Goal: Information Seeking & Learning: Stay updated

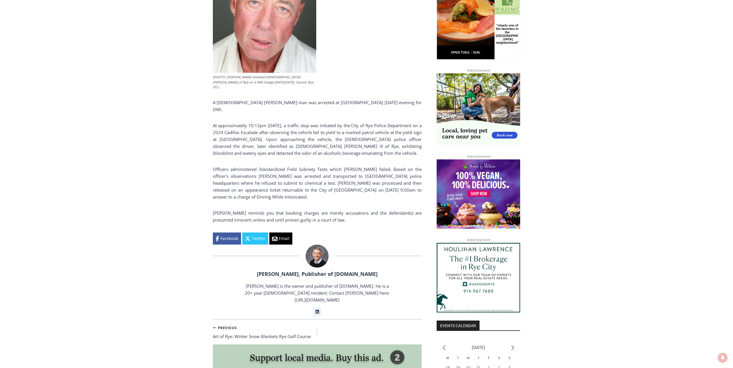
scroll to position [202, 0]
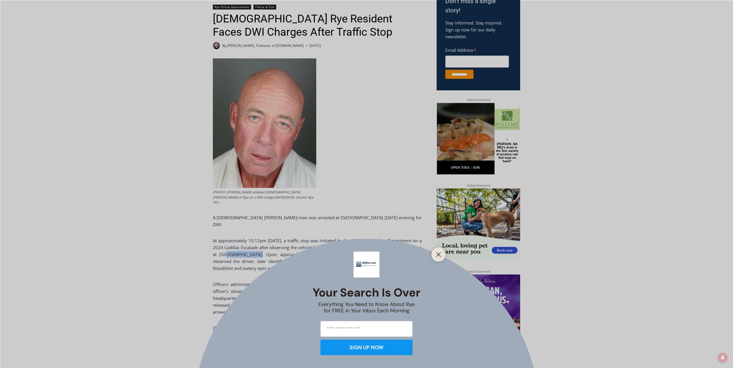
drag, startPoint x: 230, startPoint y: 236, endPoint x: 261, endPoint y: 236, distance: 30.8
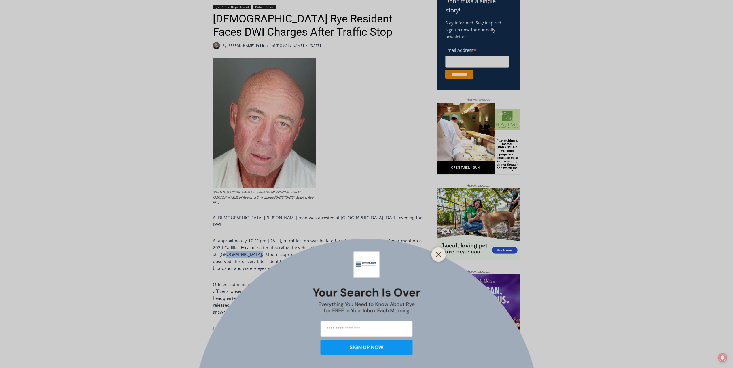
click at [432, 255] on div at bounding box center [438, 254] width 14 height 14
click at [440, 256] on line "Close" at bounding box center [438, 255] width 4 height 4
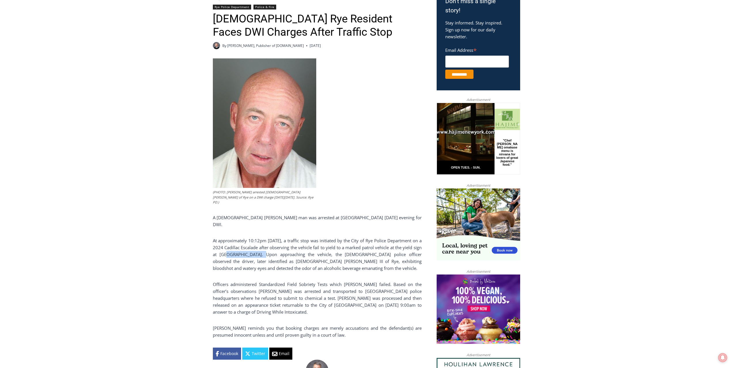
drag, startPoint x: 259, startPoint y: 237, endPoint x: 228, endPoint y: 237, distance: 30.8
click at [228, 237] on p "At approximately 10:12pm [DATE], a traffic stop was initiated by the City of Ry…" at bounding box center [317, 254] width 209 height 35
copy p "Fireman’s Circle"
